Goal: Information Seeking & Learning: Check status

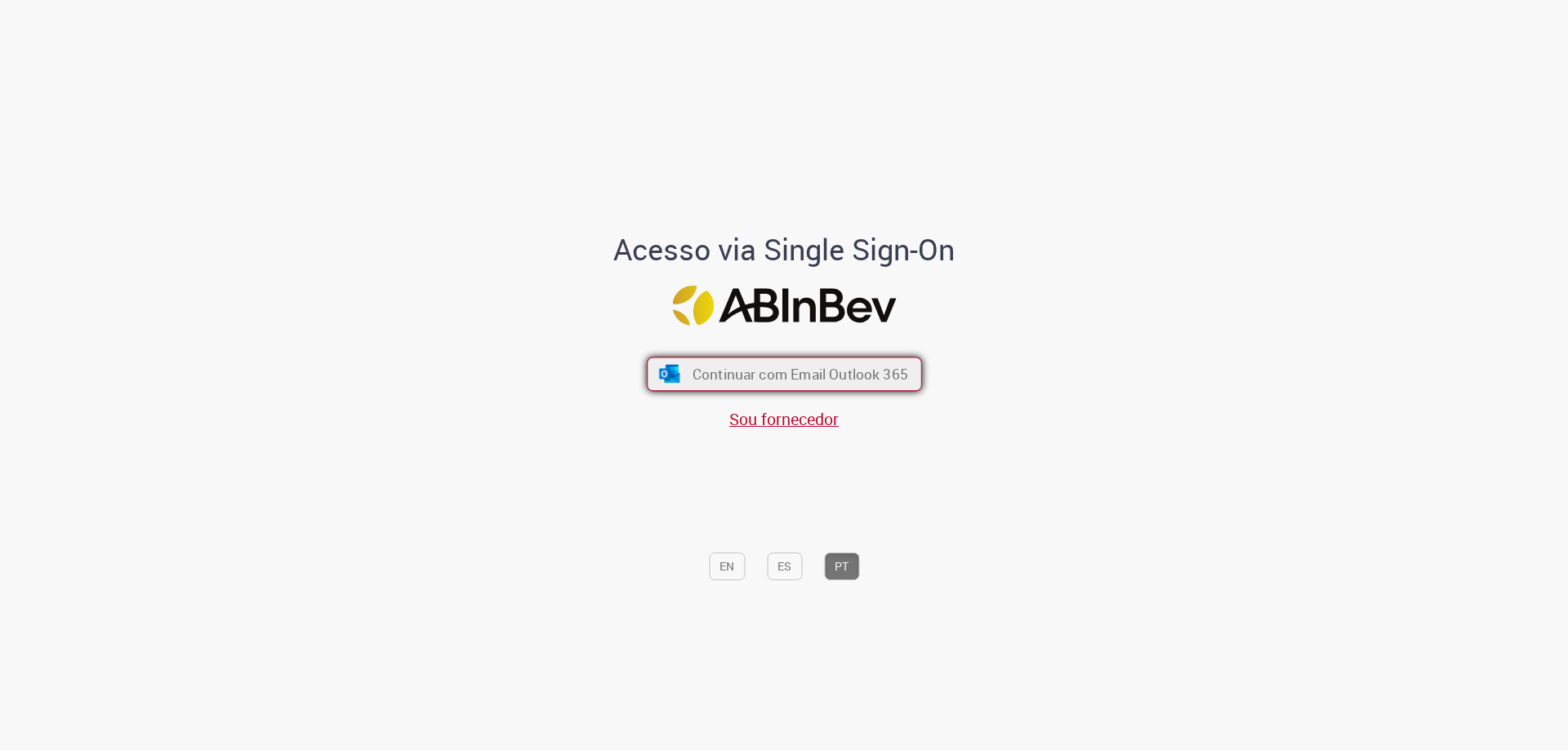
click at [677, 373] on button "Continuar com Email Outlook 365" at bounding box center [784, 374] width 275 height 34
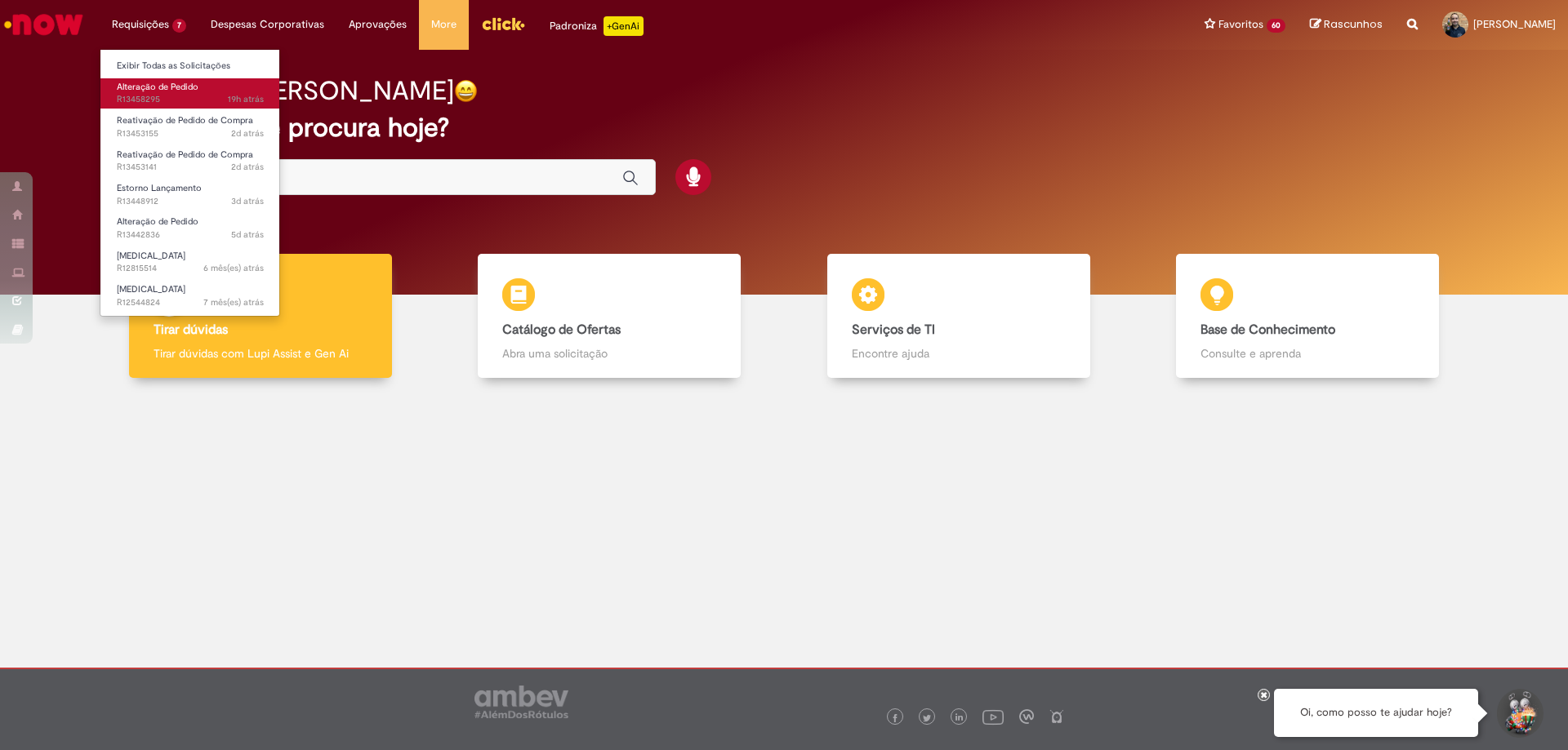
click at [157, 94] on span "19h atrás 19 horas atrás R13458295" at bounding box center [190, 100] width 147 height 13
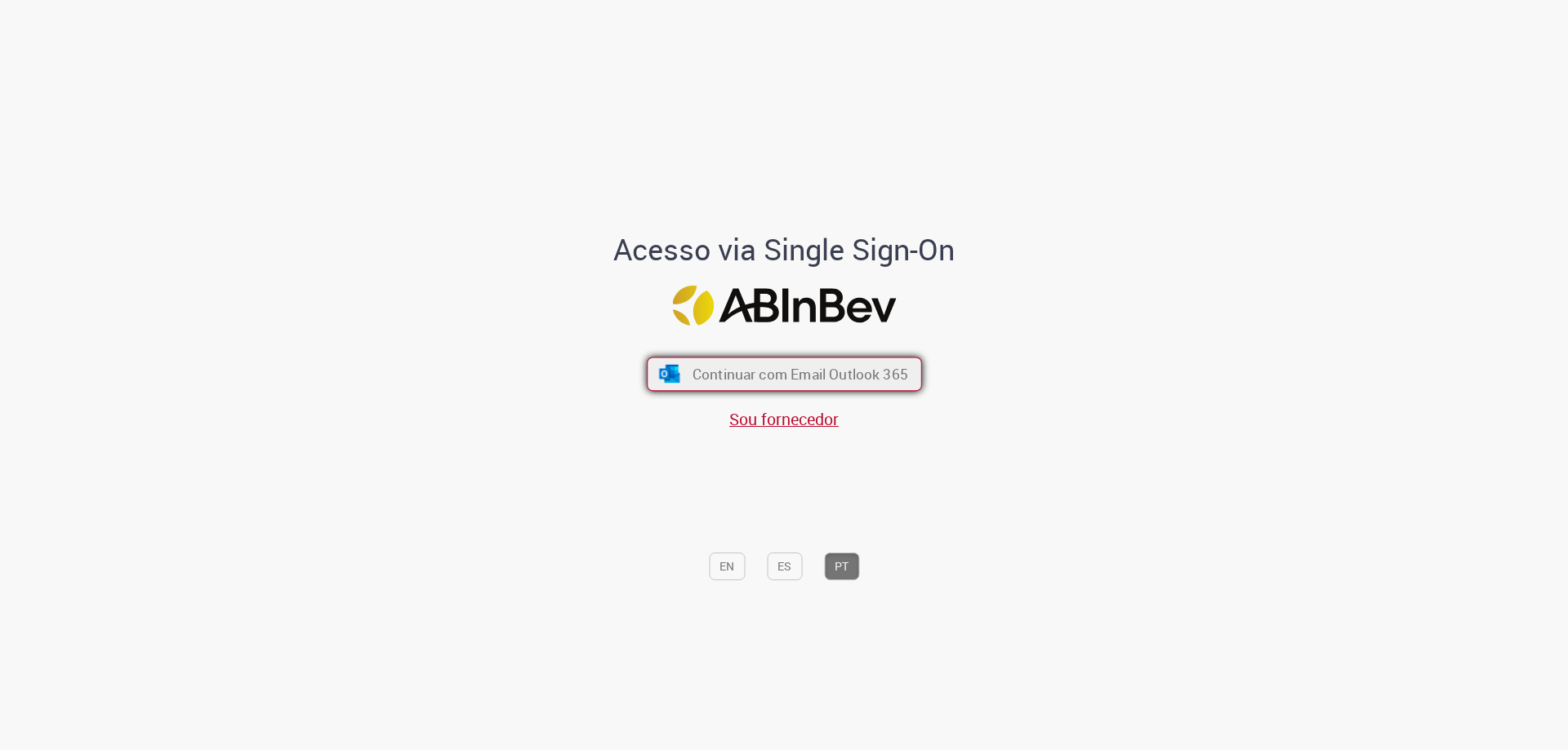
click at [704, 375] on span "Continuar com Email Outlook 365" at bounding box center [799, 374] width 216 height 19
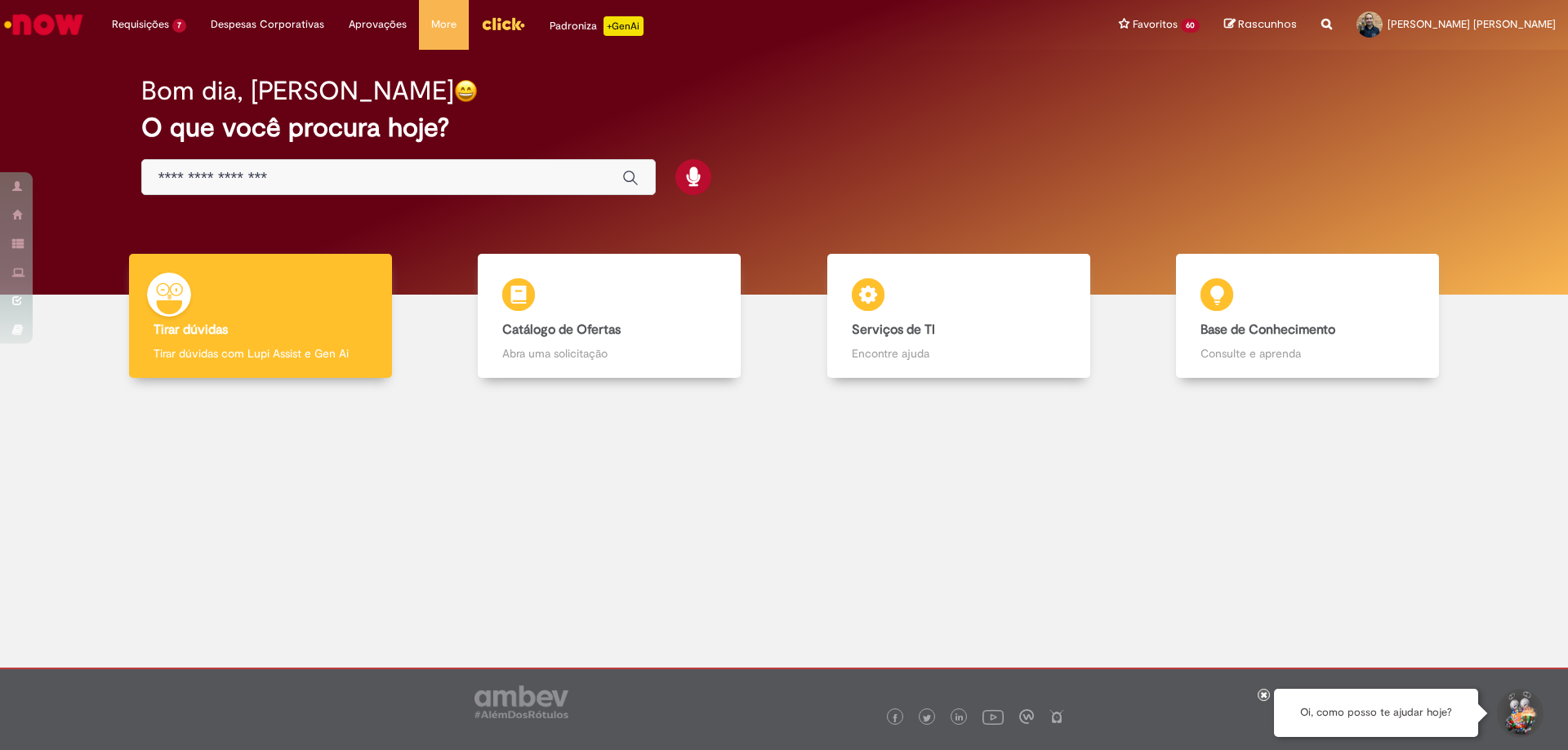
click at [492, 26] on img "Menu Cabeçalho" at bounding box center [503, 23] width 44 height 24
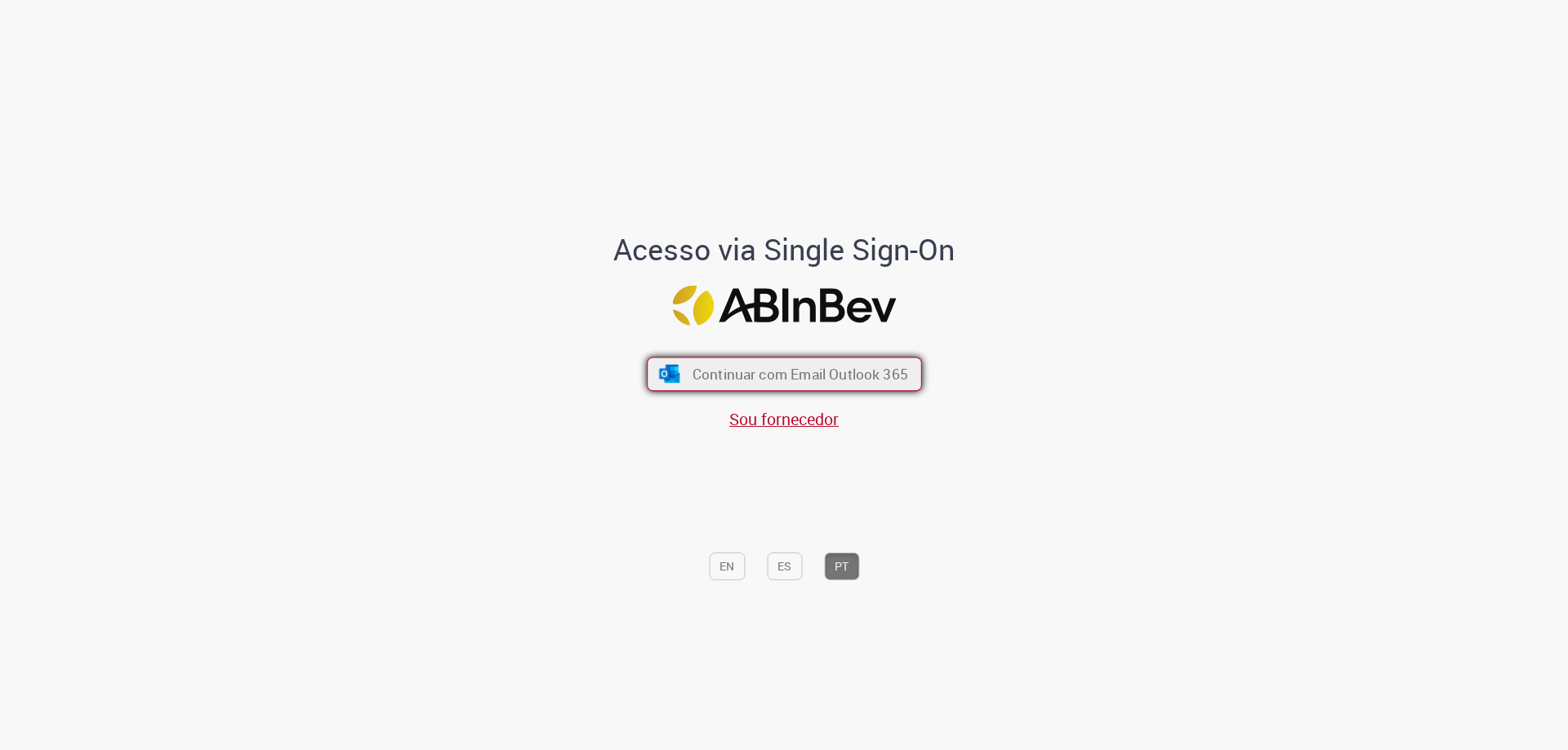
click at [748, 372] on span "Continuar com Email Outlook 365" at bounding box center [799, 374] width 216 height 19
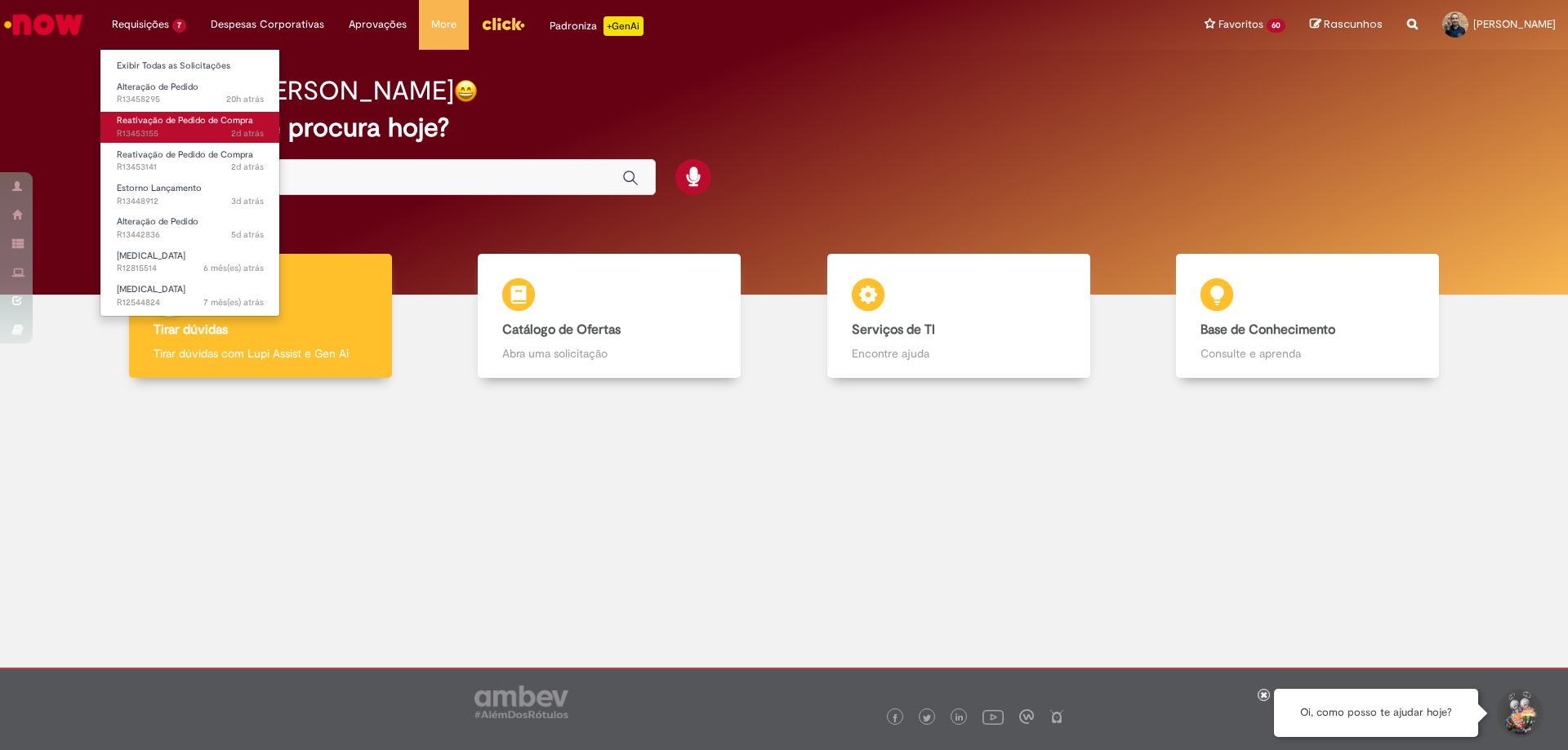
click at [178, 129] on span "2d atrás 2 dias atrás R13453155" at bounding box center [190, 134] width 147 height 13
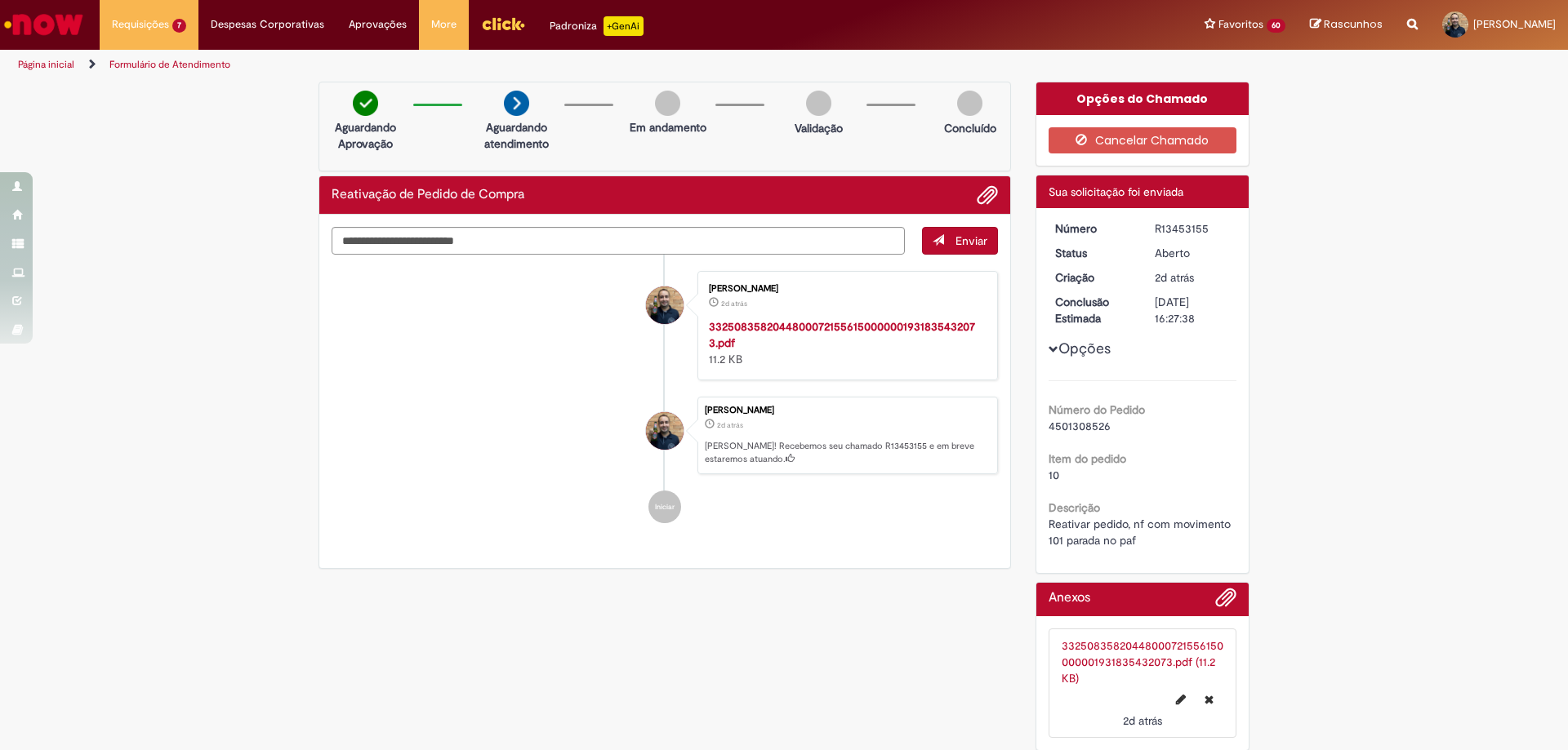
drag, startPoint x: 1206, startPoint y: 229, endPoint x: 1148, endPoint y: 227, distance: 58.0
click at [1155, 227] on div "R13453155" at bounding box center [1193, 229] width 76 height 17
copy div "R13453155"
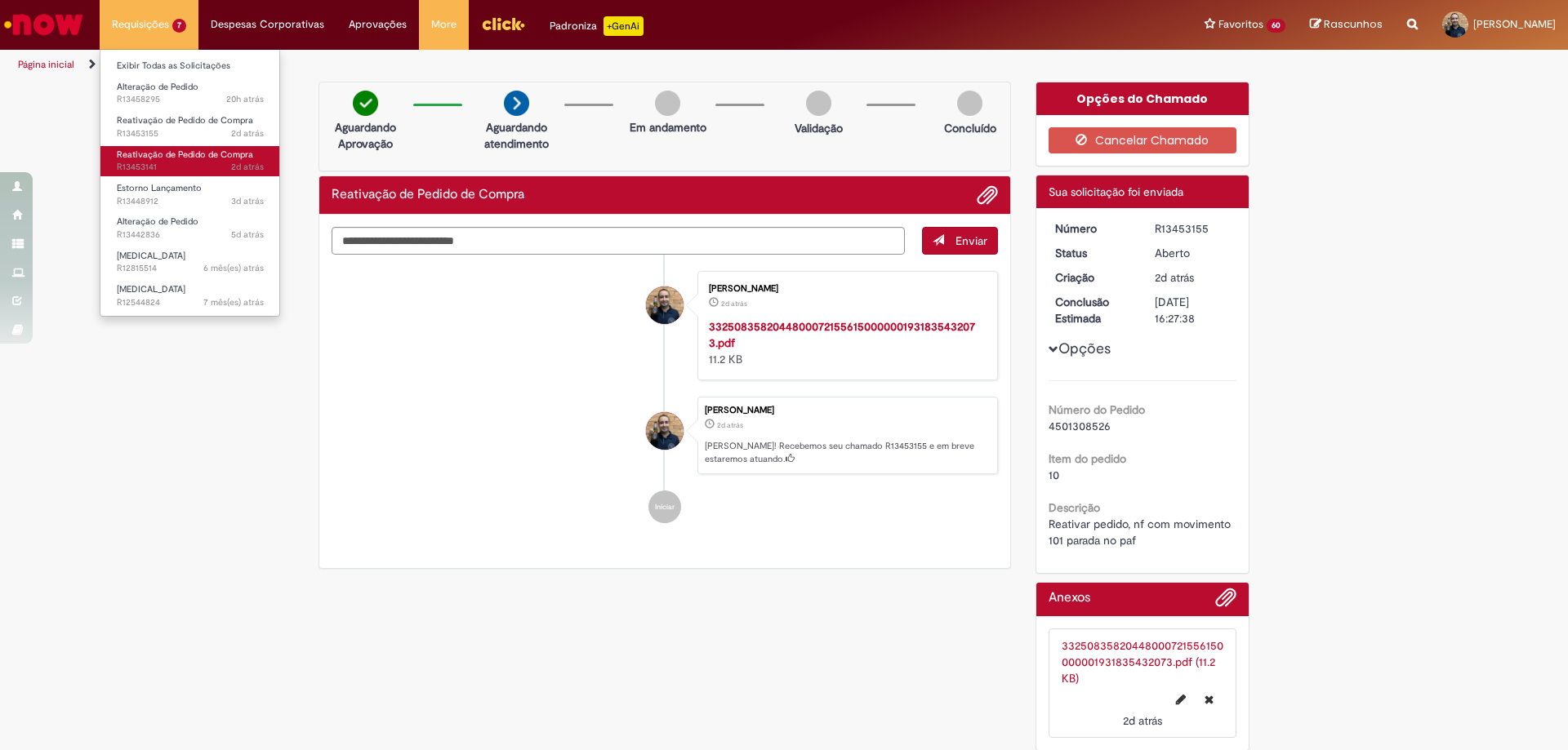
click at [175, 163] on span "2d atrás 2 dias atrás R13453141" at bounding box center [190, 168] width 147 height 13
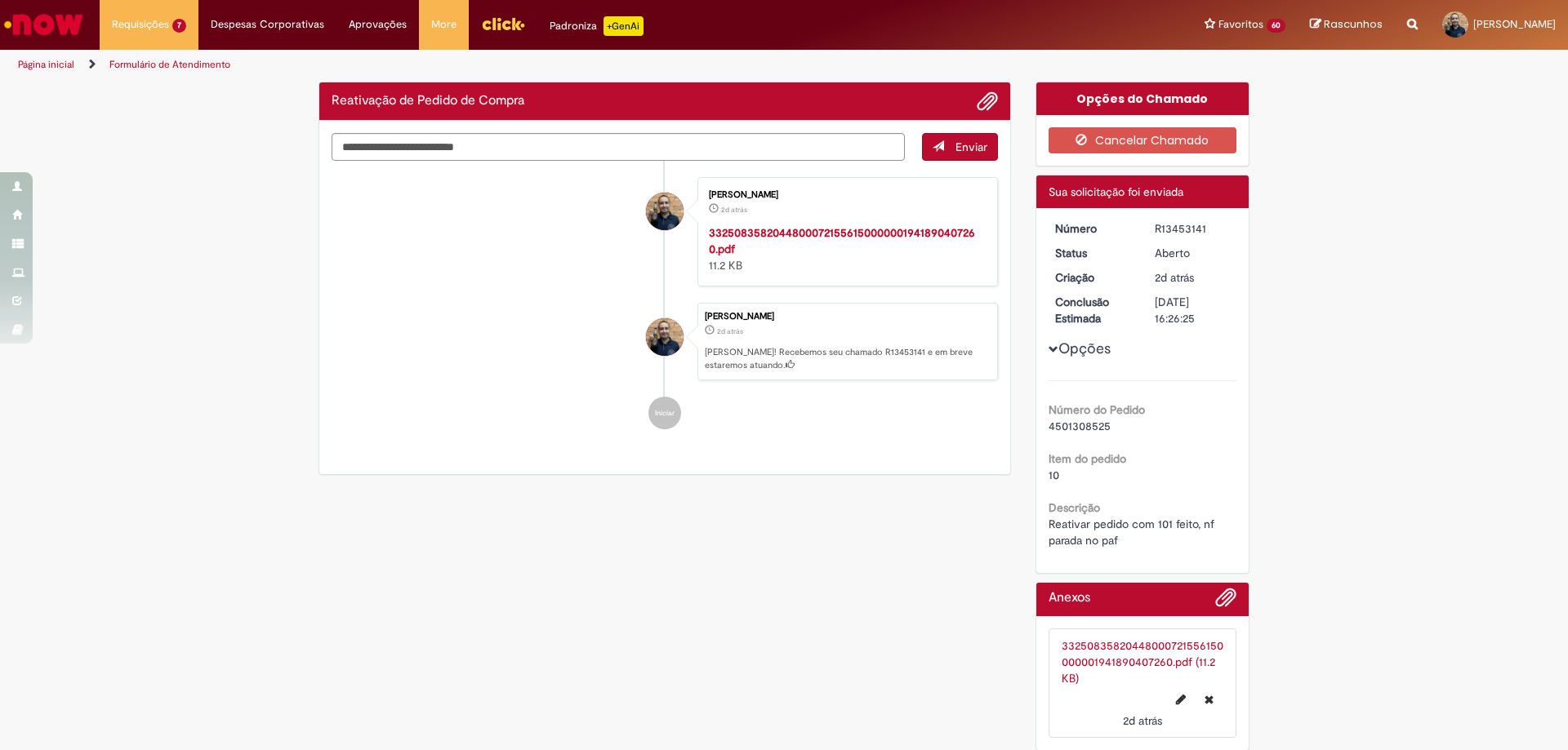
drag, startPoint x: 1201, startPoint y: 227, endPoint x: 1145, endPoint y: 224, distance: 56.1
click at [1145, 224] on dd "R13453141" at bounding box center [1192, 229] width 100 height 17
copy div "R13453141"
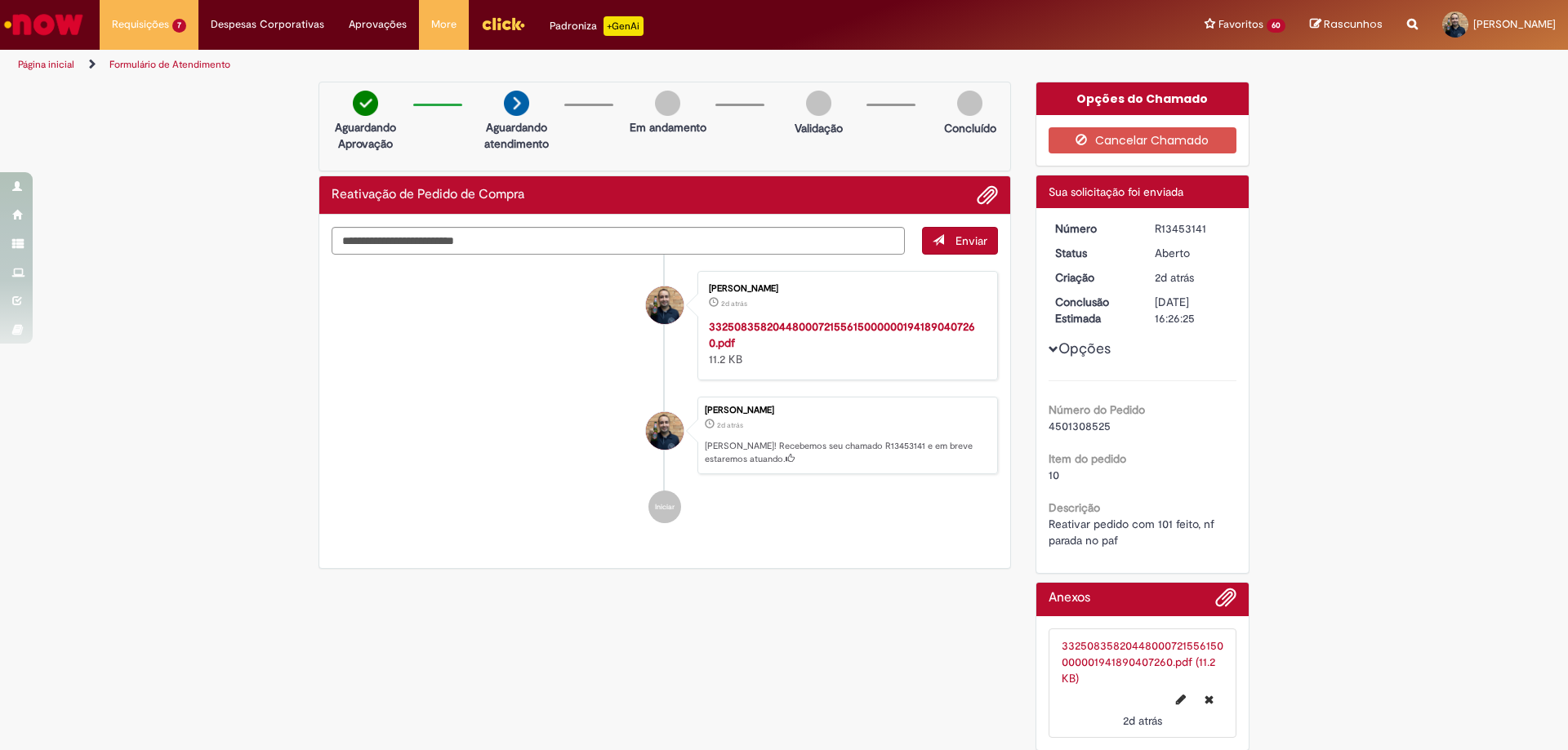
click at [1386, 548] on div "Verificar Código de Barras Aguardando Aprovação Aguardando atendimento Em andam…" at bounding box center [784, 420] width 1568 height 678
